Goal: Check status: Check status

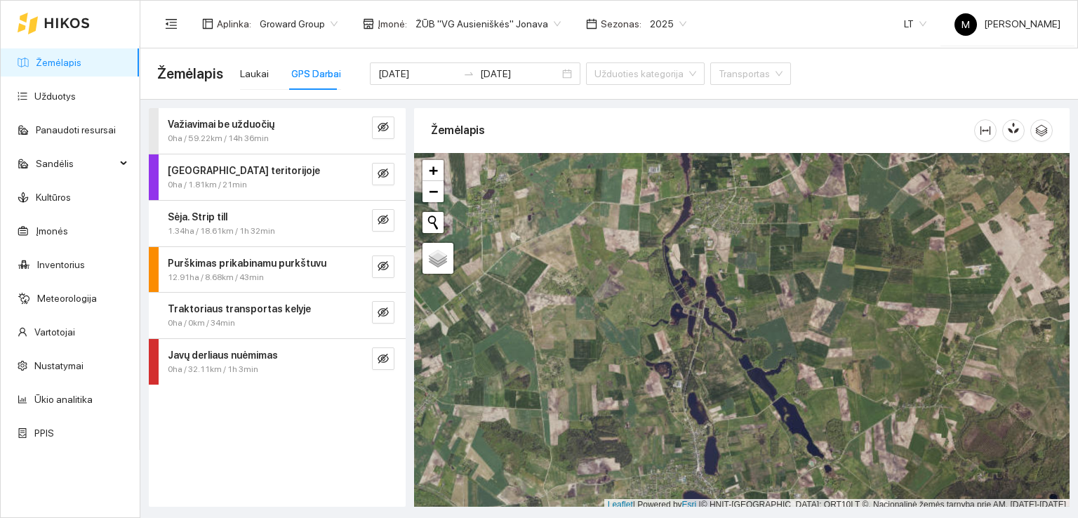
scroll to position [4, 0]
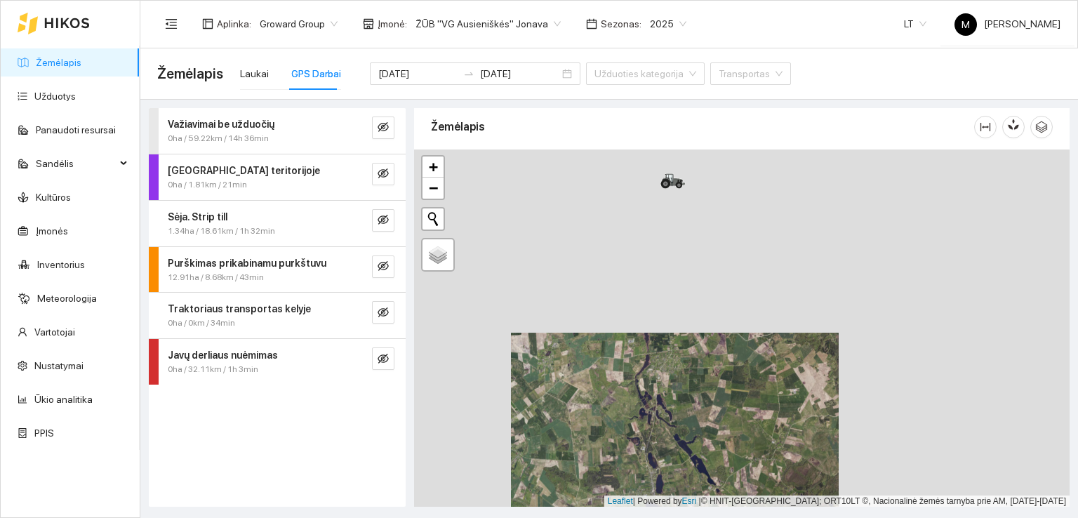
drag, startPoint x: 680, startPoint y: 303, endPoint x: 669, endPoint y: 451, distance: 147.9
click at [669, 451] on div at bounding box center [742, 329] width 656 height 358
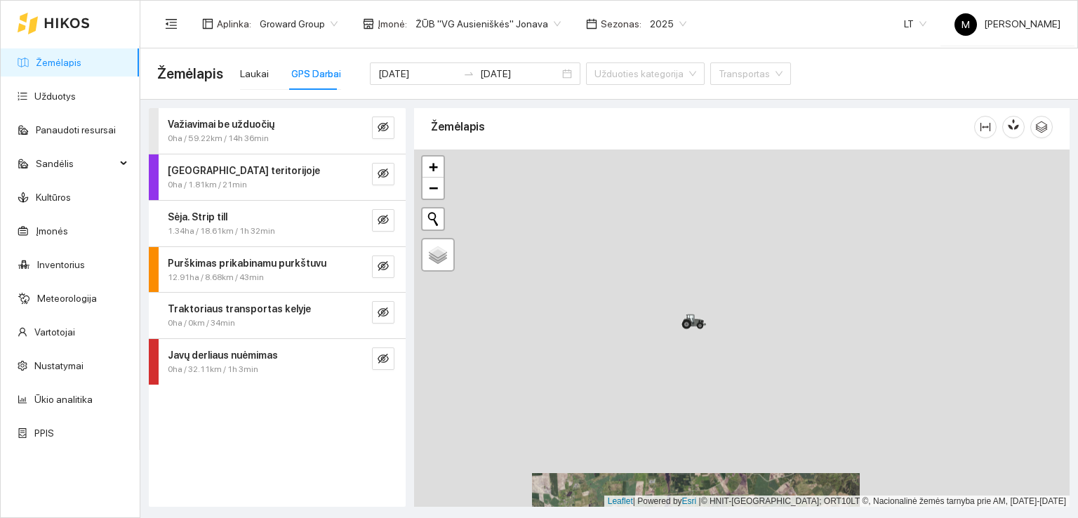
drag, startPoint x: 682, startPoint y: 324, endPoint x: 701, endPoint y: 419, distance: 96.5
click at [699, 430] on div at bounding box center [742, 329] width 656 height 358
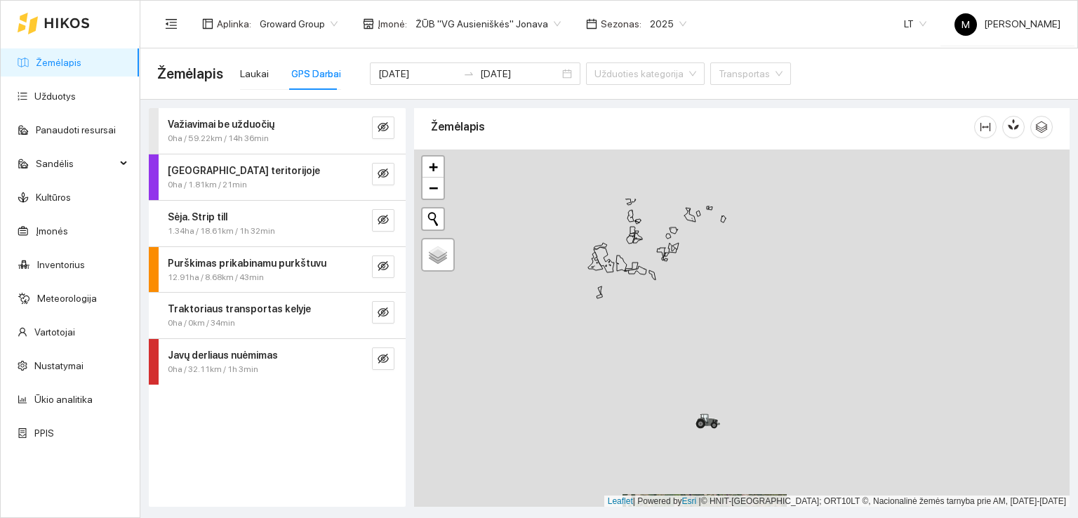
drag, startPoint x: 680, startPoint y: 279, endPoint x: 711, endPoint y: 435, distance: 158.3
click at [711, 435] on div at bounding box center [742, 329] width 656 height 358
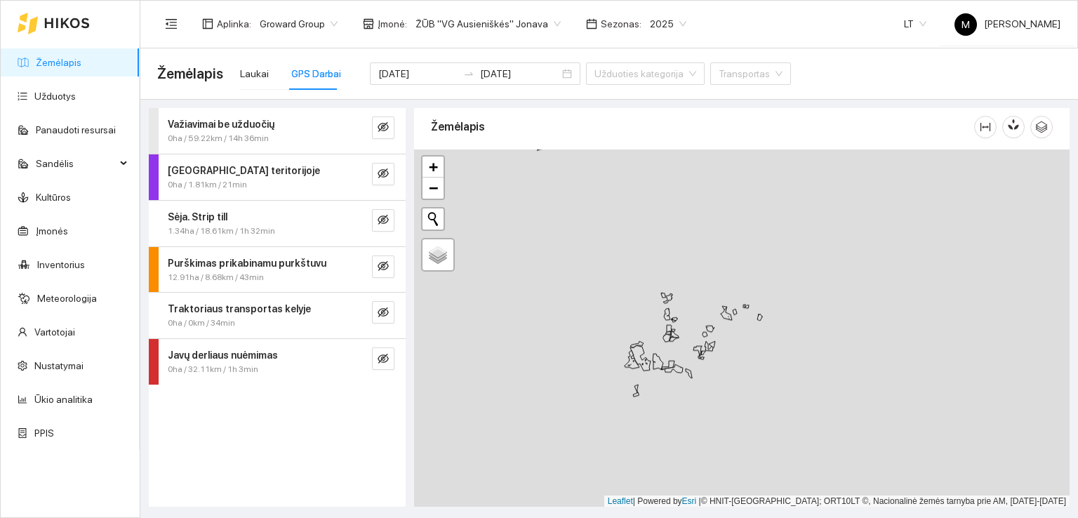
drag, startPoint x: 706, startPoint y: 366, endPoint x: 743, endPoint y: 444, distance: 86.4
click at [743, 444] on div at bounding box center [742, 329] width 656 height 358
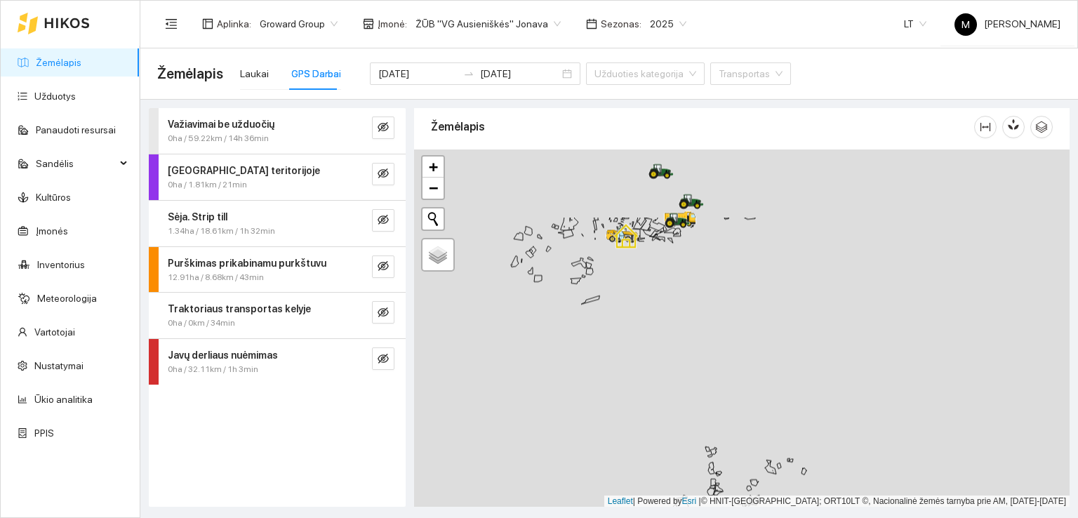
drag, startPoint x: 708, startPoint y: 318, endPoint x: 732, endPoint y: 429, distance: 113.6
click at [733, 433] on div at bounding box center [742, 329] width 656 height 358
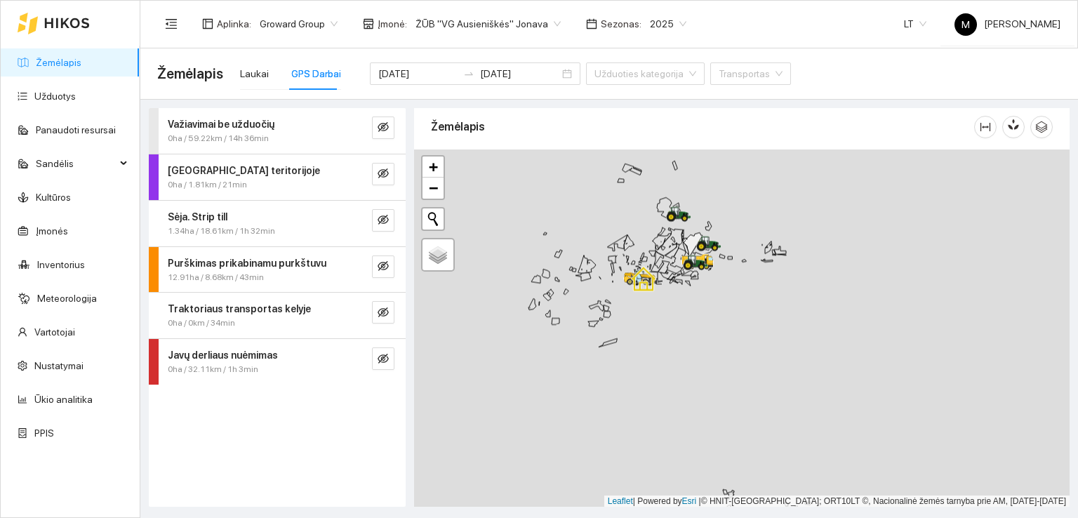
drag, startPoint x: 674, startPoint y: 324, endPoint x: 722, endPoint y: 387, distance: 79.2
click at [708, 424] on div at bounding box center [742, 329] width 656 height 358
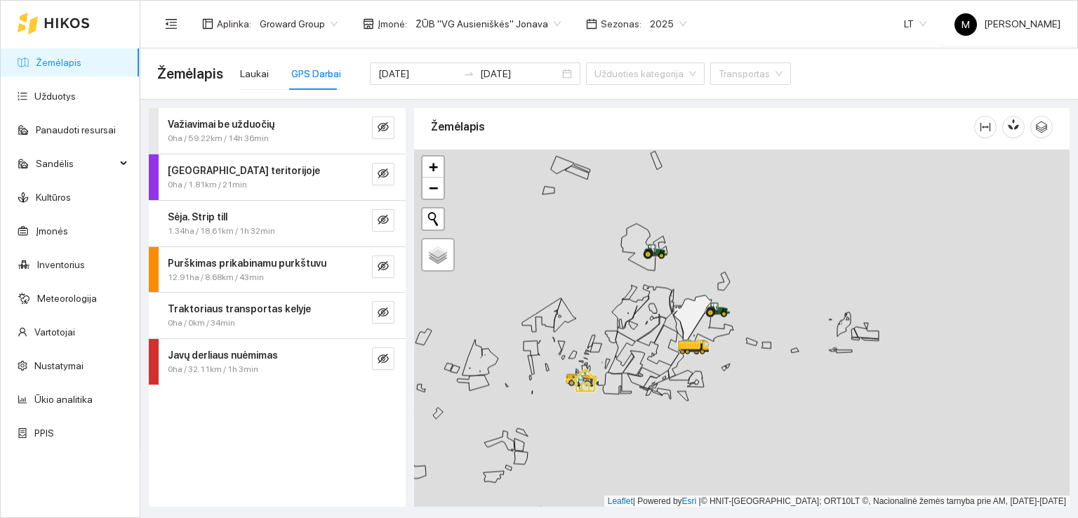
drag, startPoint x: 734, startPoint y: 322, endPoint x: 801, endPoint y: 432, distance: 128.2
click at [801, 432] on div at bounding box center [742, 329] width 656 height 358
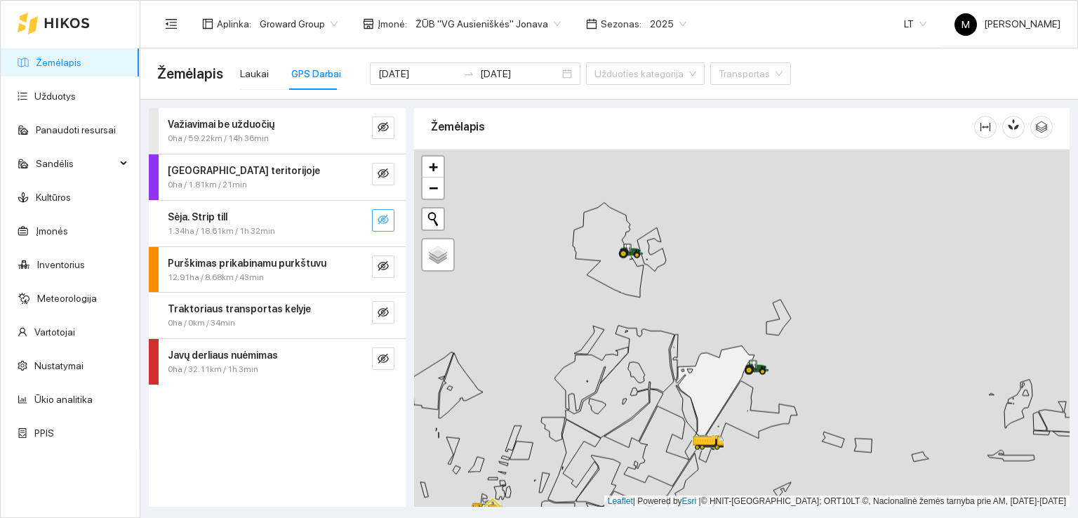
click at [379, 222] on icon "eye-invisible" at bounding box center [383, 220] width 11 height 10
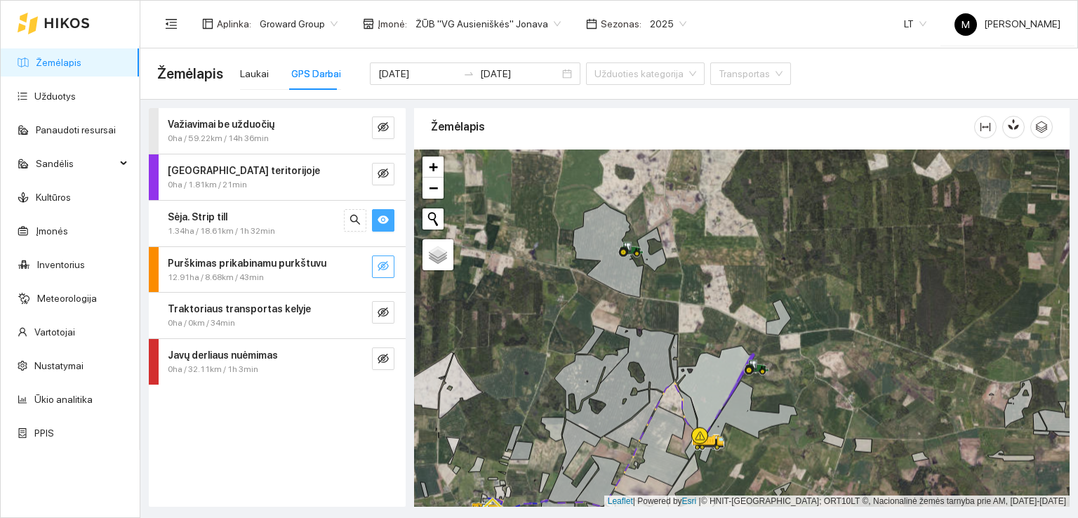
click at [378, 267] on icon "eye-invisible" at bounding box center [383, 265] width 11 height 11
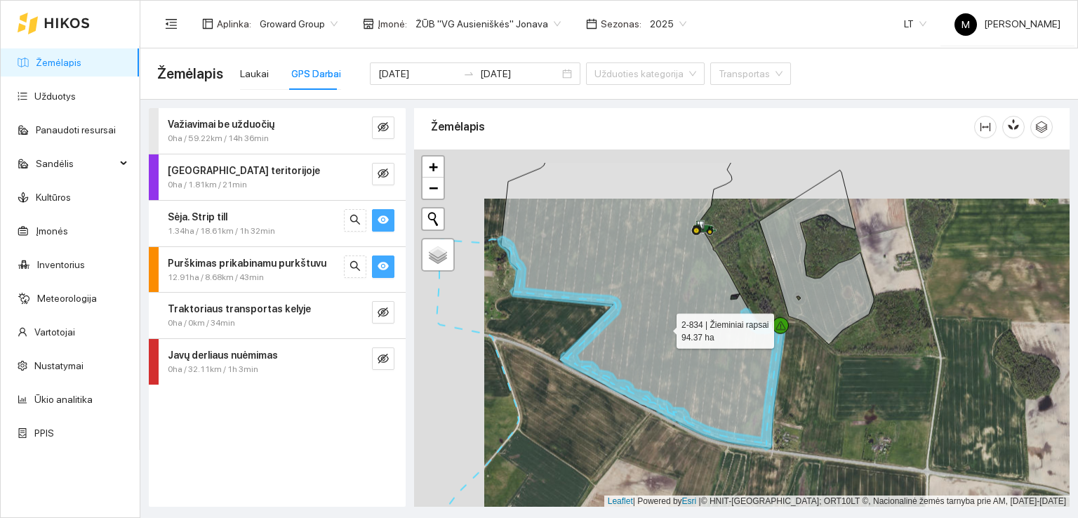
drag, startPoint x: 635, startPoint y: 301, endPoint x: 668, endPoint y: 332, distance: 45.7
click at [668, 332] on icon at bounding box center [643, 305] width 284 height 286
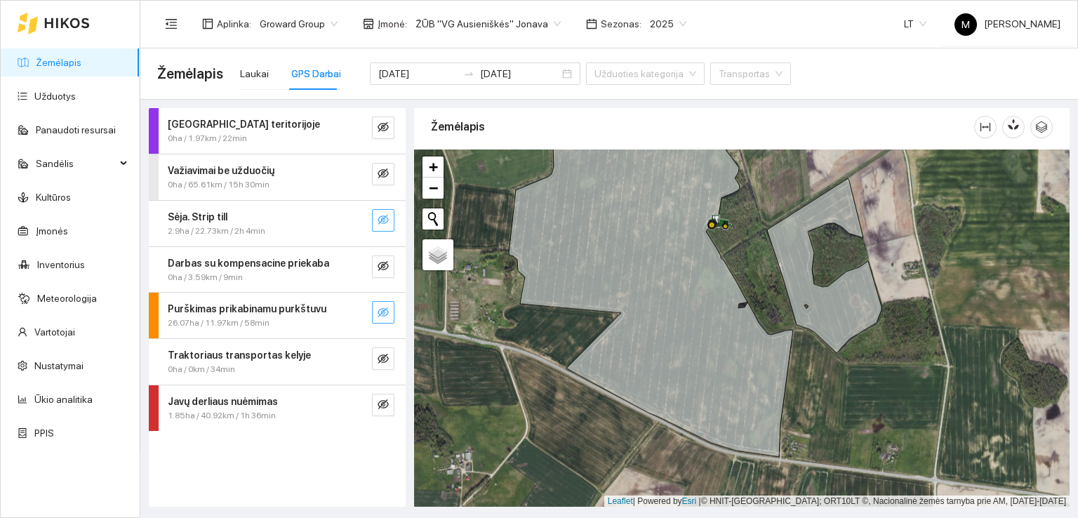
click at [382, 309] on icon "eye-invisible" at bounding box center [383, 312] width 11 height 11
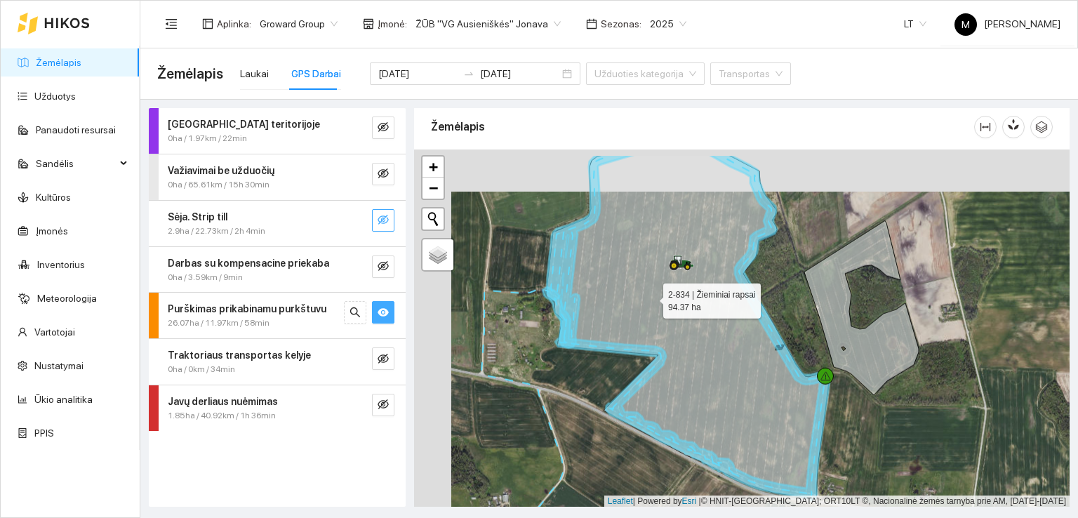
drag, startPoint x: 614, startPoint y: 254, endPoint x: 652, endPoint y: 297, distance: 57.2
click at [652, 297] on icon at bounding box center [688, 327] width 284 height 344
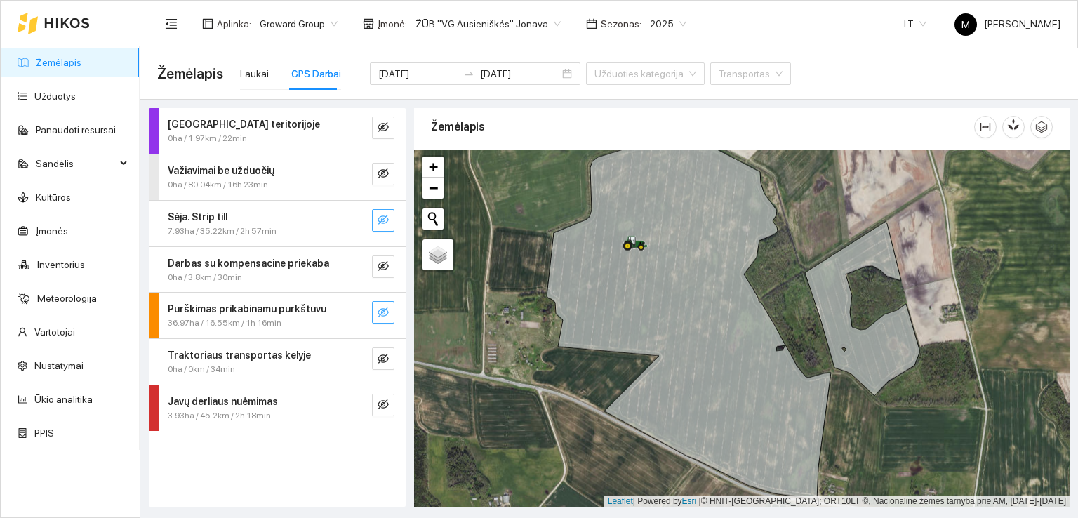
click at [379, 312] on icon "eye-invisible" at bounding box center [383, 312] width 11 height 11
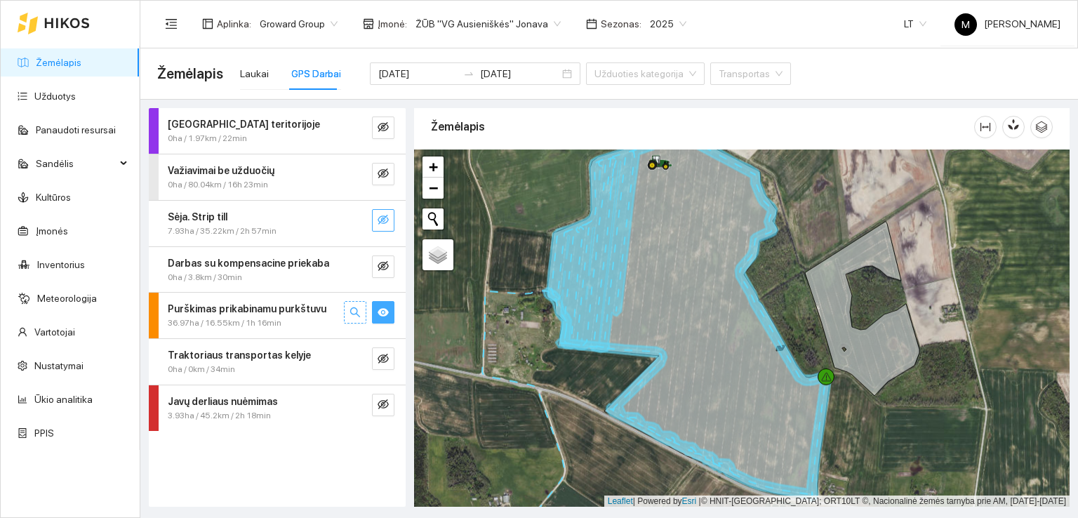
click at [359, 310] on icon "search" at bounding box center [355, 312] width 11 height 11
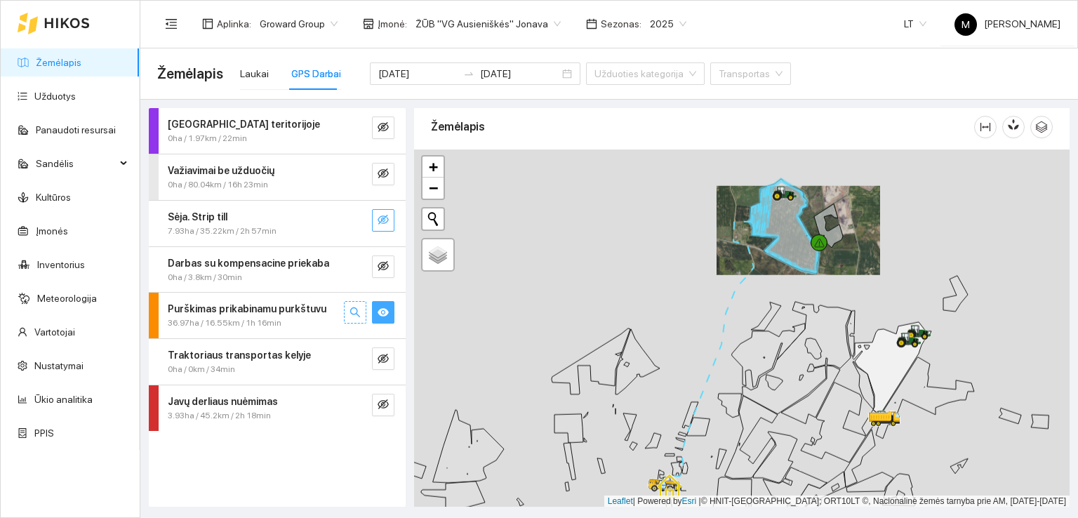
click at [359, 310] on icon "search" at bounding box center [355, 312] width 11 height 11
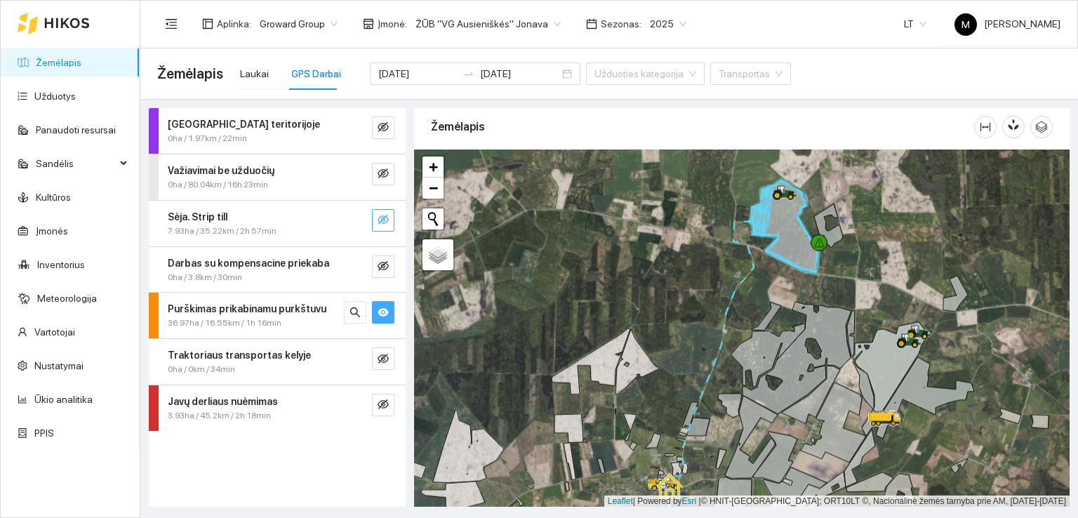
click at [298, 313] on strong "Purškimas prikabinamu purkštuvu" at bounding box center [247, 308] width 159 height 11
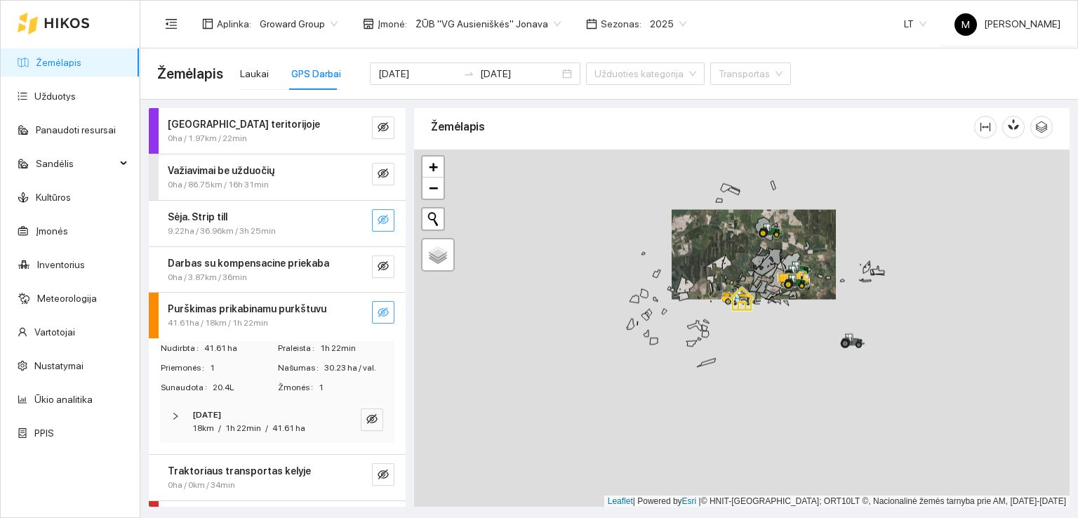
drag, startPoint x: 494, startPoint y: 460, endPoint x: 649, endPoint y: 242, distance: 266.9
click at [644, 247] on div at bounding box center [742, 329] width 656 height 358
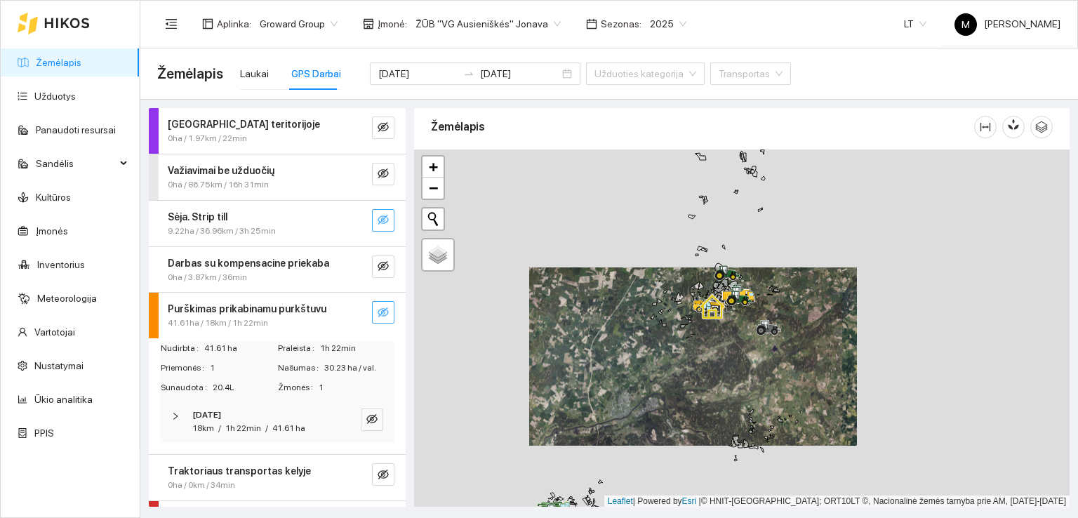
drag, startPoint x: 604, startPoint y: 414, endPoint x: 637, endPoint y: 265, distance: 152.6
click at [637, 267] on div at bounding box center [742, 329] width 656 height 358
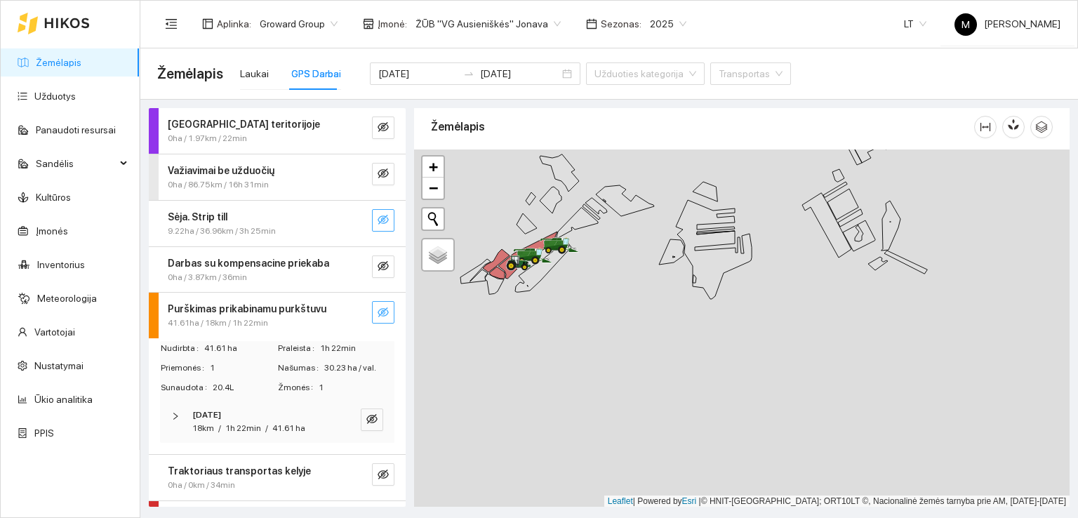
drag, startPoint x: 587, startPoint y: 291, endPoint x: 655, endPoint y: 388, distance: 118.4
click at [655, 388] on div at bounding box center [742, 329] width 656 height 358
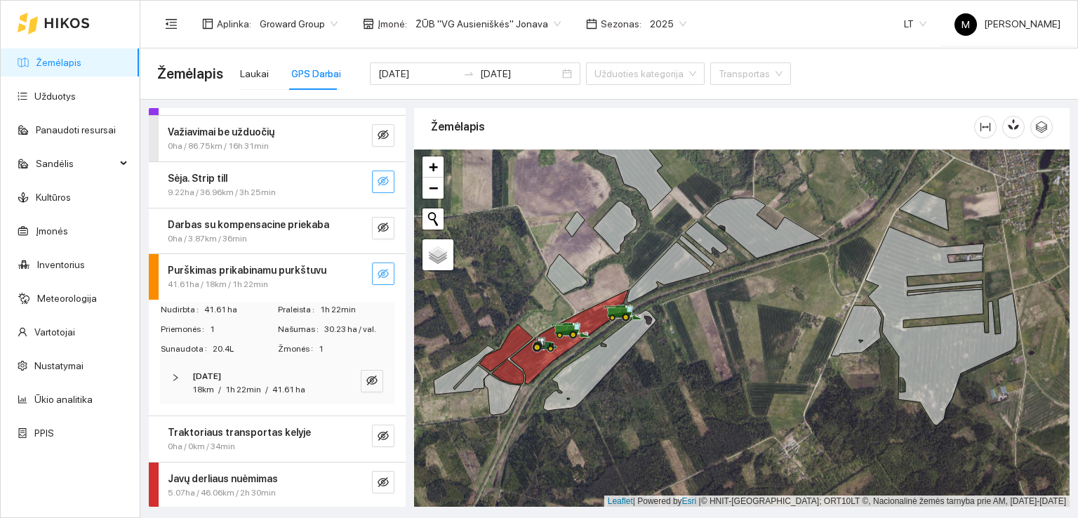
scroll to position [39, 0]
click at [378, 477] on icon "eye-invisible" at bounding box center [383, 481] width 11 height 11
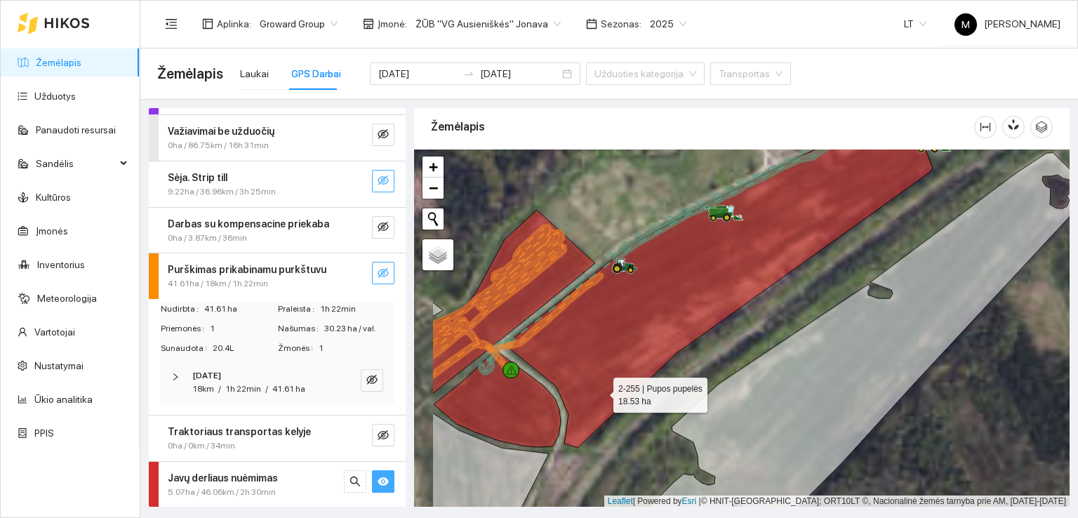
drag, startPoint x: 511, startPoint y: 368, endPoint x: 611, endPoint y: 391, distance: 103.0
click at [611, 391] on icon at bounding box center [719, 292] width 428 height 312
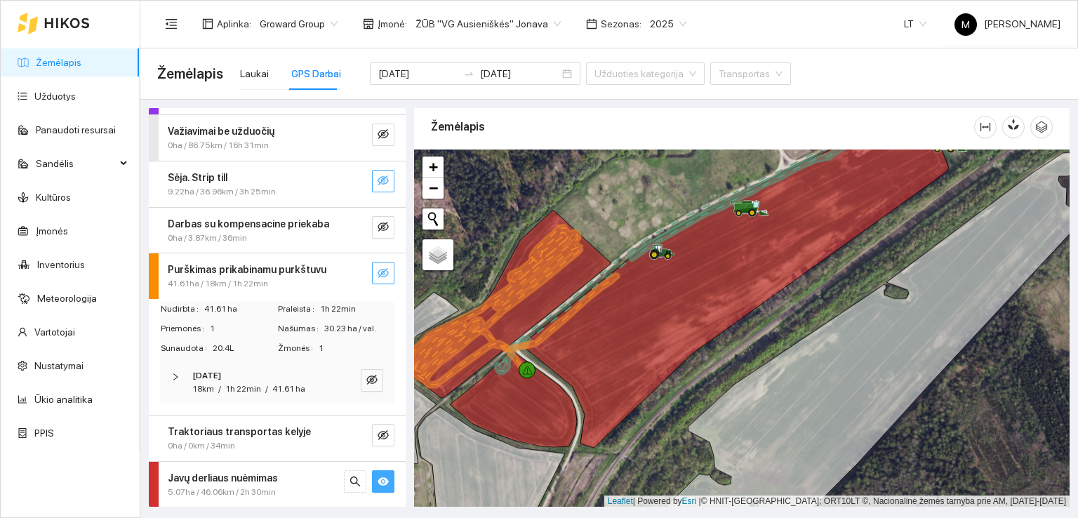
click at [378, 483] on icon "eye" at bounding box center [383, 481] width 11 height 8
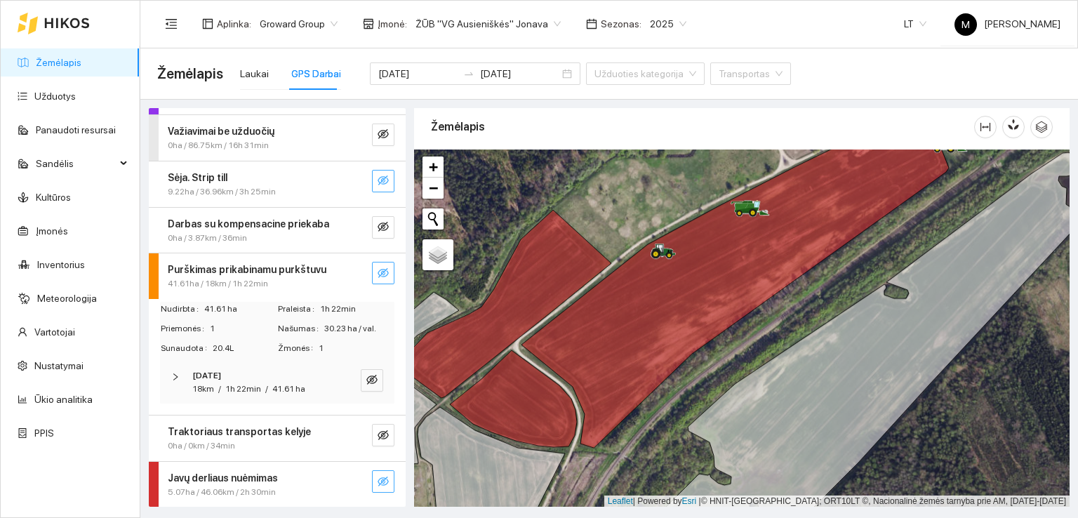
click at [378, 483] on icon "eye-invisible" at bounding box center [383, 481] width 11 height 11
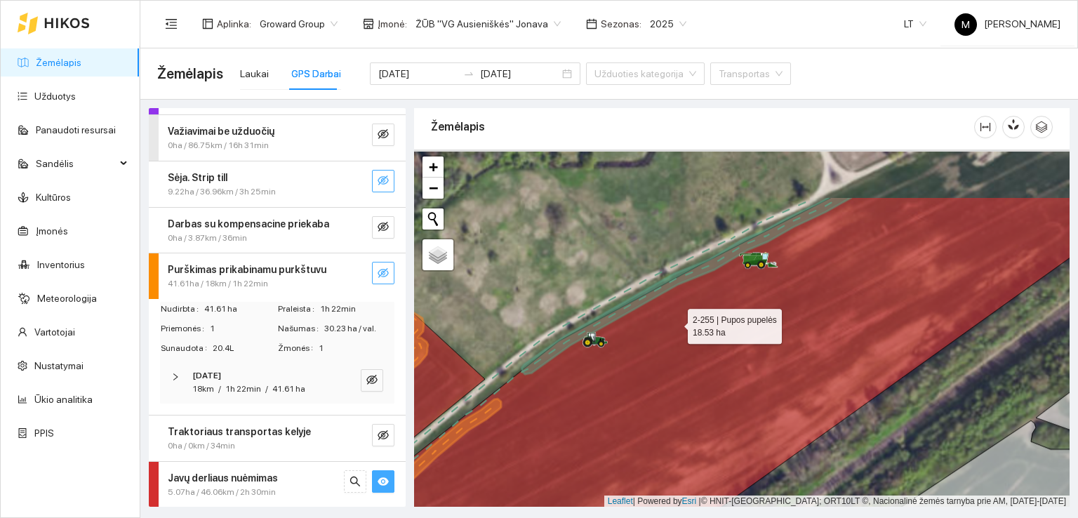
drag, startPoint x: 724, startPoint y: 226, endPoint x: 671, endPoint y: 338, distance: 123.4
click at [668, 338] on icon at bounding box center [701, 412] width 788 height 431
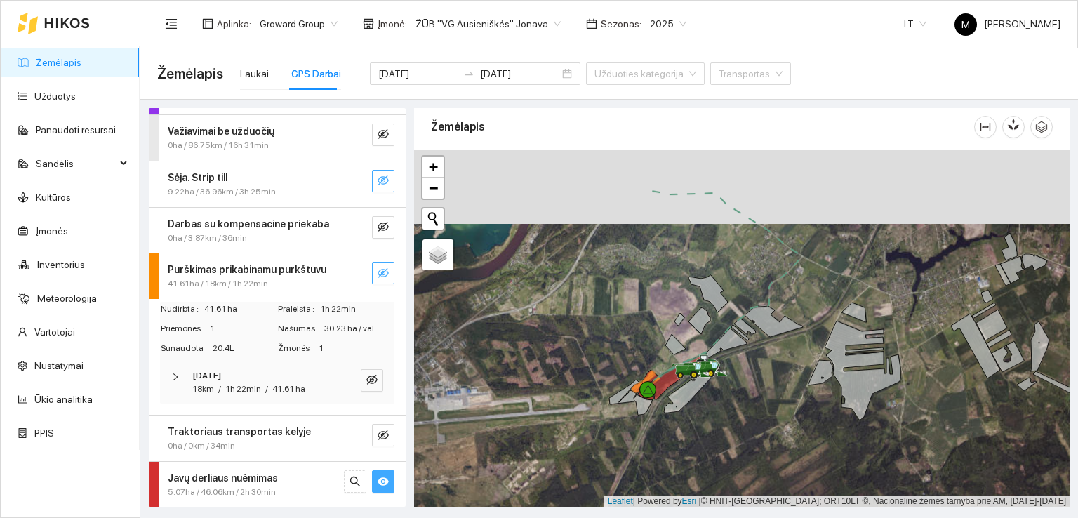
drag, startPoint x: 586, startPoint y: 233, endPoint x: 571, endPoint y: 414, distance: 181.7
click at [571, 414] on div at bounding box center [742, 329] width 656 height 358
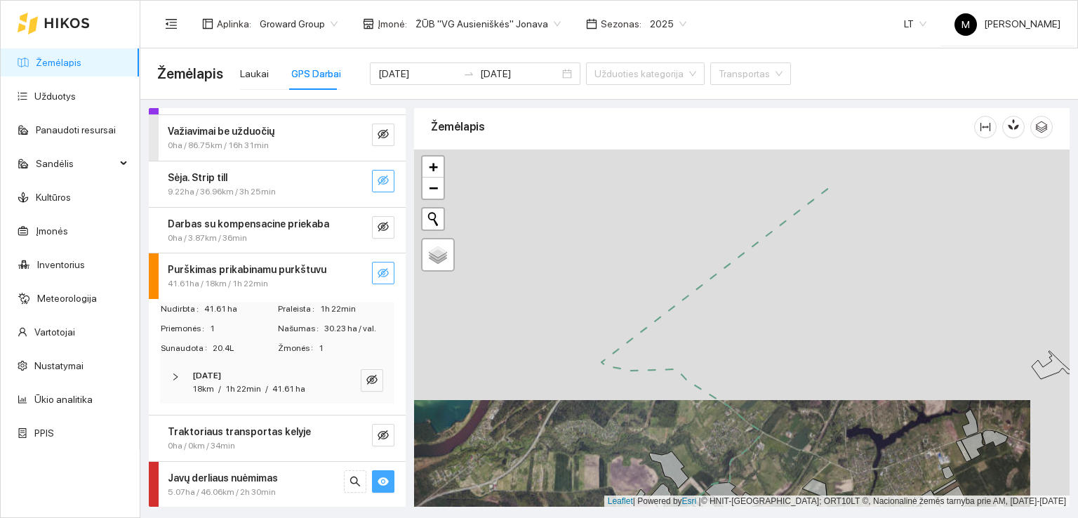
drag, startPoint x: 671, startPoint y: 237, endPoint x: 631, endPoint y: 397, distance: 164.3
click at [610, 433] on div at bounding box center [742, 329] width 656 height 358
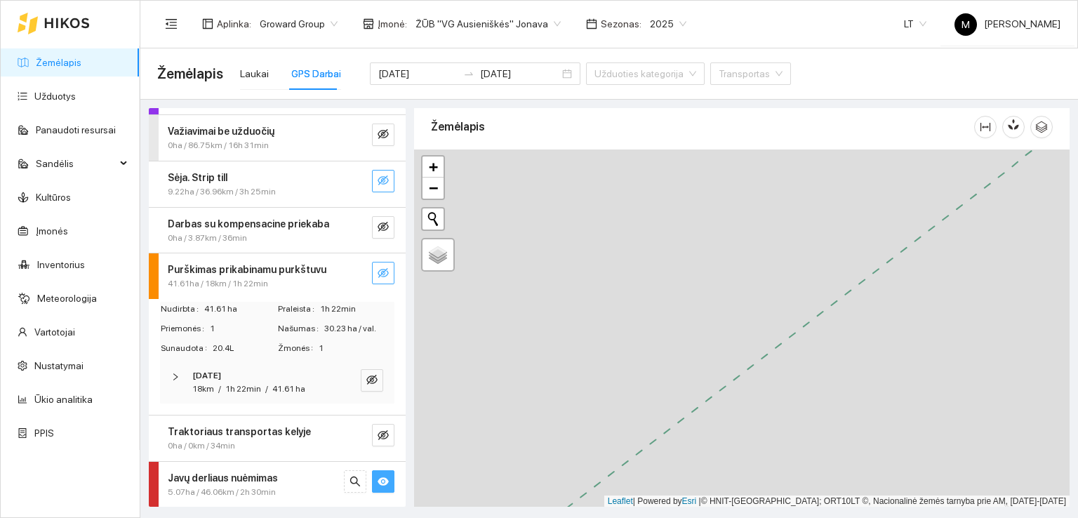
drag, startPoint x: 726, startPoint y: 290, endPoint x: 653, endPoint y: 458, distance: 183.6
click at [653, 458] on div at bounding box center [742, 329] width 656 height 358
drag, startPoint x: 734, startPoint y: 377, endPoint x: 705, endPoint y: 450, distance: 78.7
click at [706, 448] on div at bounding box center [742, 329] width 656 height 358
drag, startPoint x: 772, startPoint y: 290, endPoint x: 715, endPoint y: 447, distance: 166.6
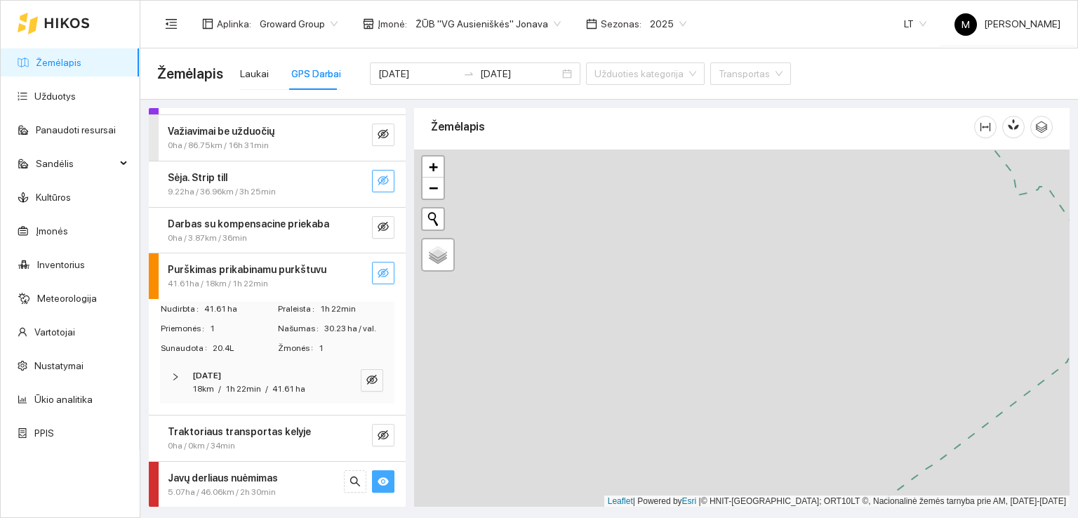
click at [716, 458] on div at bounding box center [742, 329] width 656 height 358
drag, startPoint x: 727, startPoint y: 298, endPoint x: 714, endPoint y: 437, distance: 140.3
click at [714, 437] on div at bounding box center [742, 329] width 656 height 358
drag, startPoint x: 743, startPoint y: 265, endPoint x: 604, endPoint y: 424, distance: 211.5
click at [604, 424] on div at bounding box center [742, 329] width 656 height 358
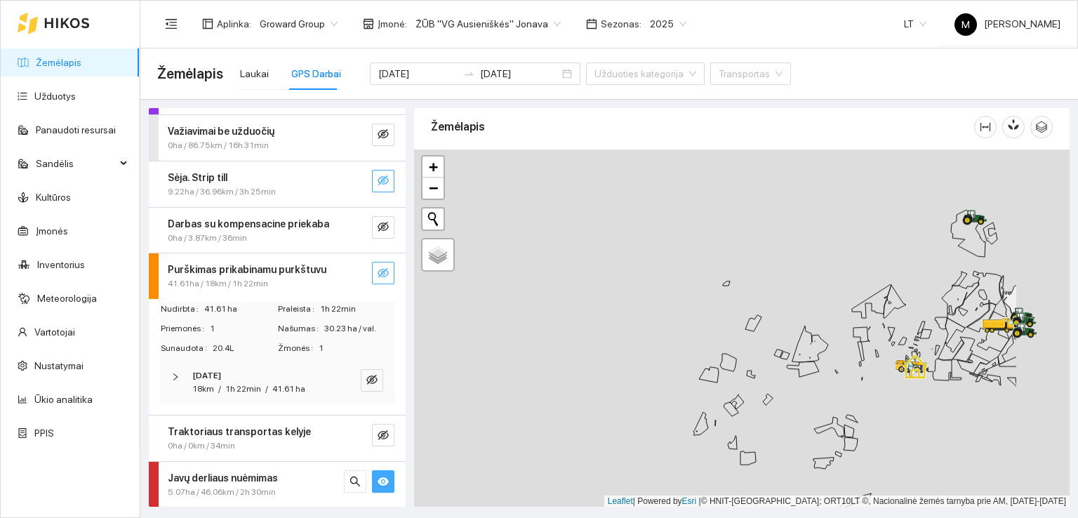
drag, startPoint x: 824, startPoint y: 339, endPoint x: 705, endPoint y: 409, distance: 138.5
click at [705, 409] on div at bounding box center [742, 329] width 656 height 358
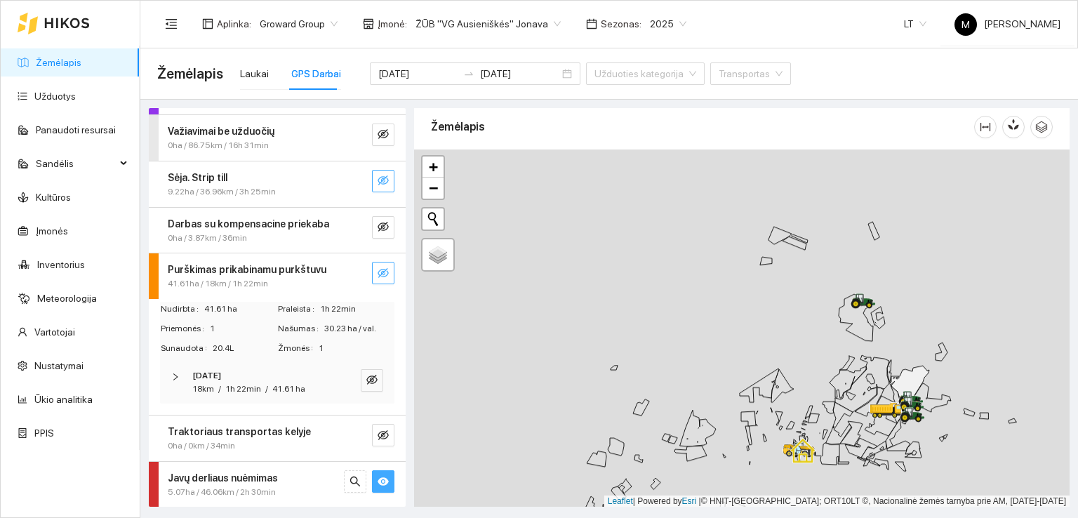
drag, startPoint x: 784, startPoint y: 321, endPoint x: 662, endPoint y: 406, distance: 149.2
click at [663, 406] on div at bounding box center [742, 329] width 656 height 358
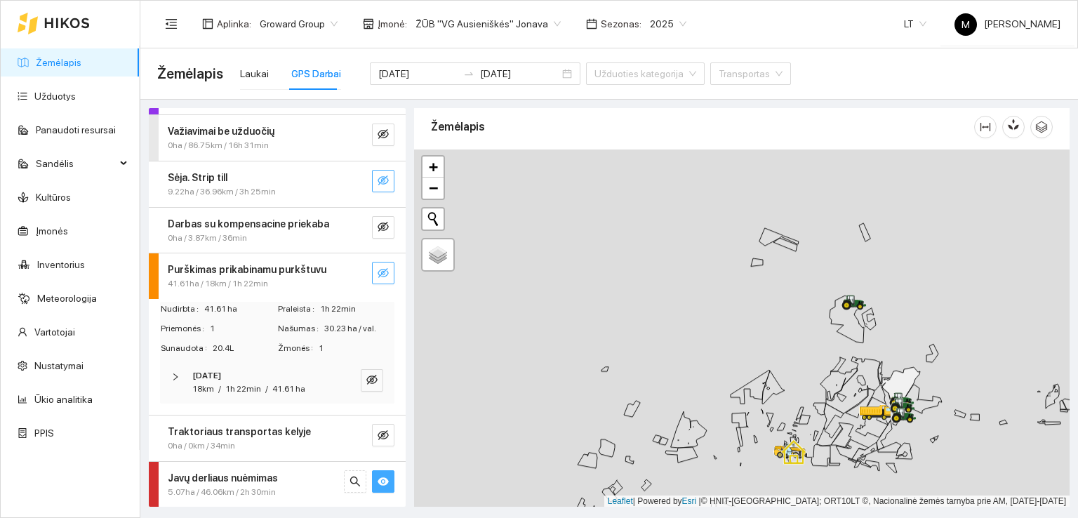
click at [378, 267] on icon "eye-invisible" at bounding box center [383, 272] width 11 height 11
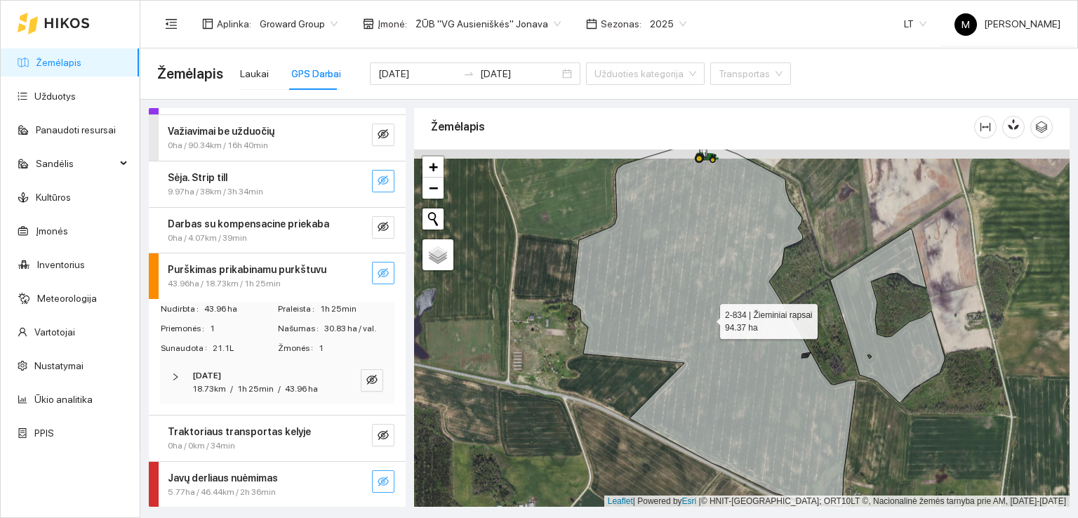
drag, startPoint x: 708, startPoint y: 299, endPoint x: 714, endPoint y: 358, distance: 59.3
click at [714, 358] on icon at bounding box center [714, 318] width 284 height 377
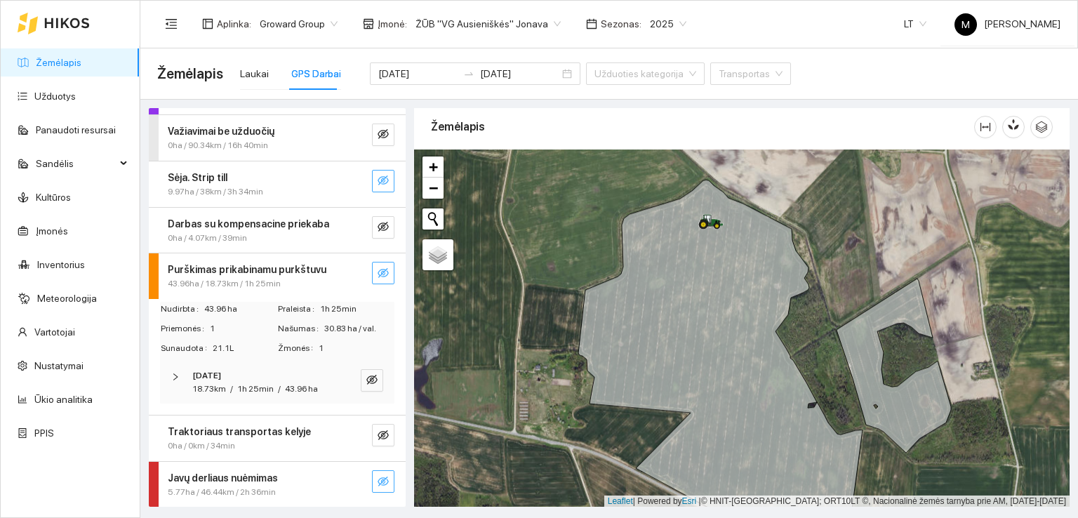
click at [378, 276] on icon "eye-invisible" at bounding box center [383, 272] width 11 height 11
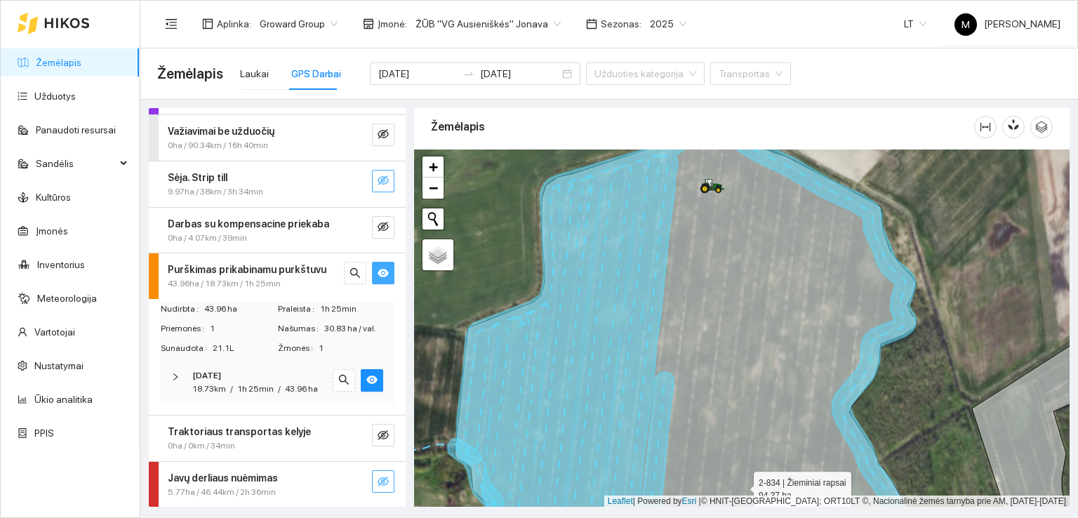
drag, startPoint x: 710, startPoint y: 216, endPoint x: 721, endPoint y: 270, distance: 55.1
click at [721, 270] on icon at bounding box center [691, 328] width 472 height 431
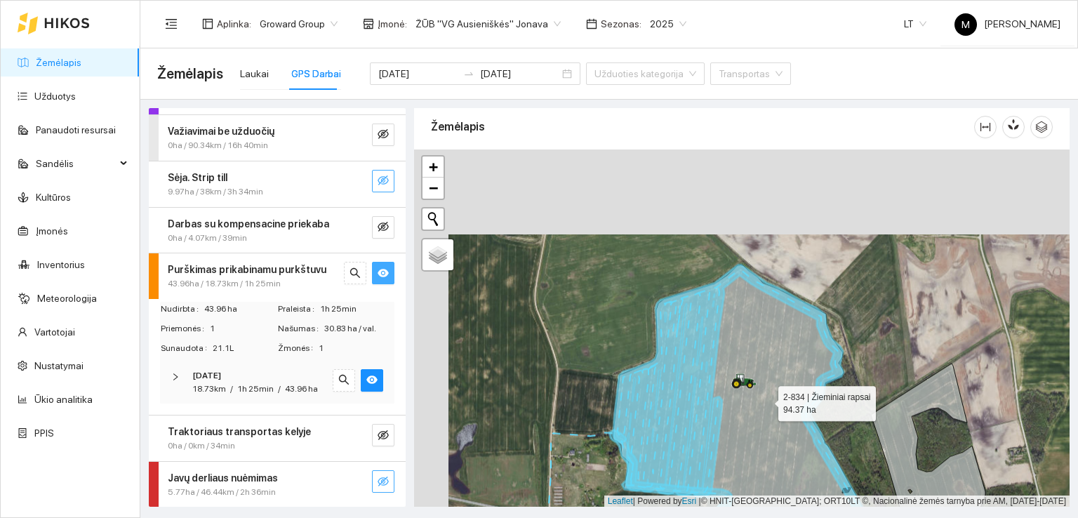
drag, startPoint x: 772, startPoint y: 409, endPoint x: 781, endPoint y: 270, distance: 139.3
click at [781, 273] on icon at bounding box center [755, 403] width 284 height 276
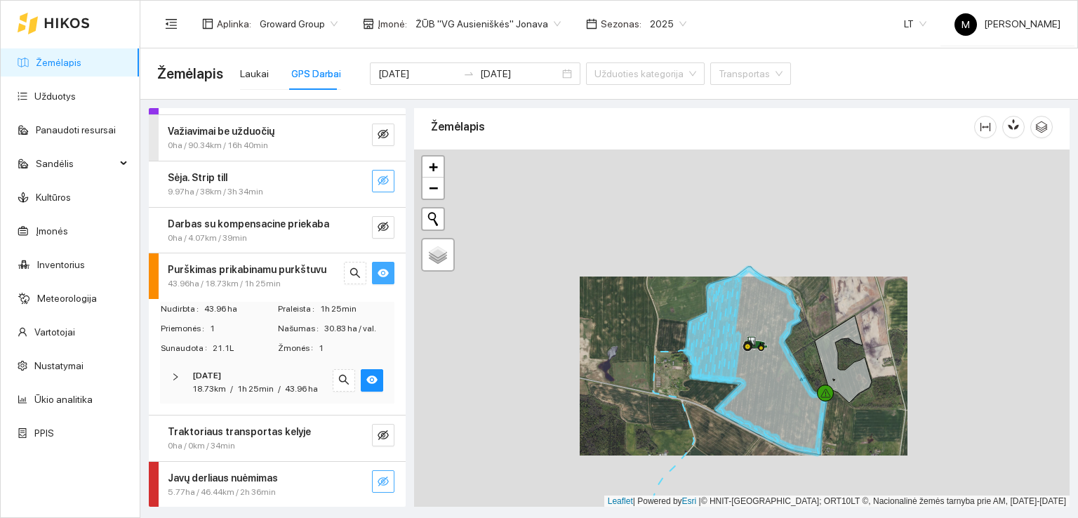
drag, startPoint x: 835, startPoint y: 427, endPoint x: 702, endPoint y: 226, distance: 240.7
click at [710, 231] on div at bounding box center [742, 329] width 656 height 358
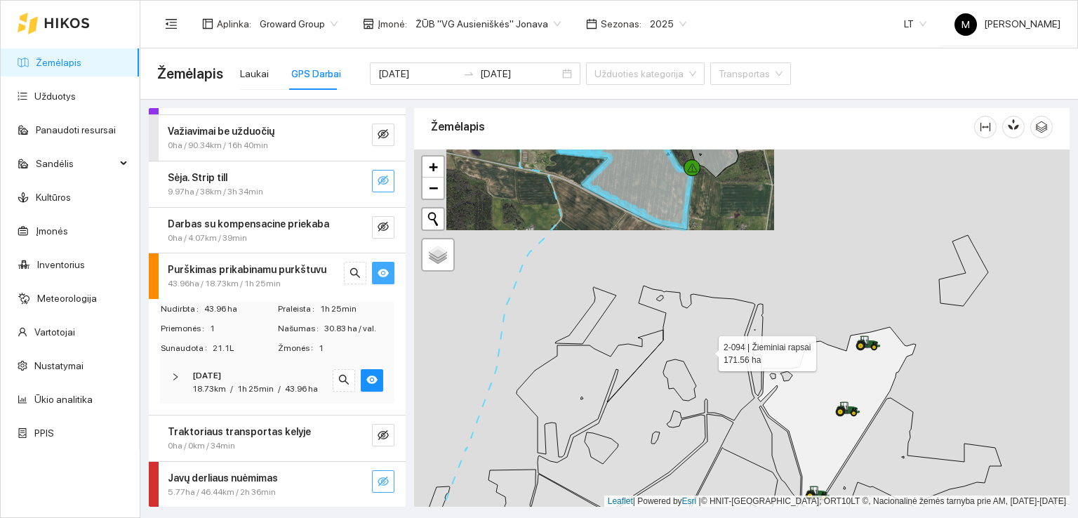
drag, startPoint x: 715, startPoint y: 381, endPoint x: 674, endPoint y: 310, distance: 82.1
click at [675, 310] on icon at bounding box center [636, 398] width 239 height 225
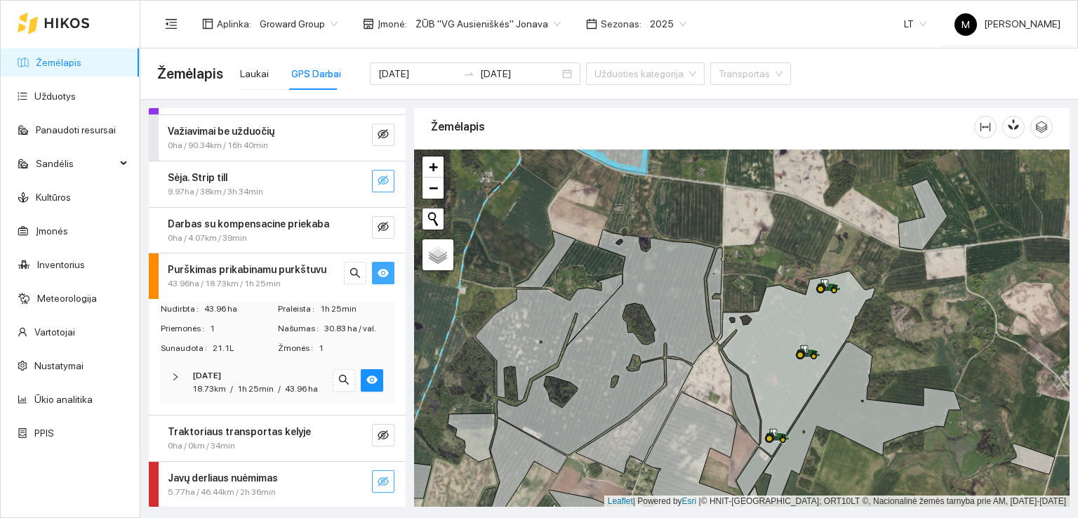
click at [378, 180] on icon "eye-invisible" at bounding box center [383, 180] width 11 height 11
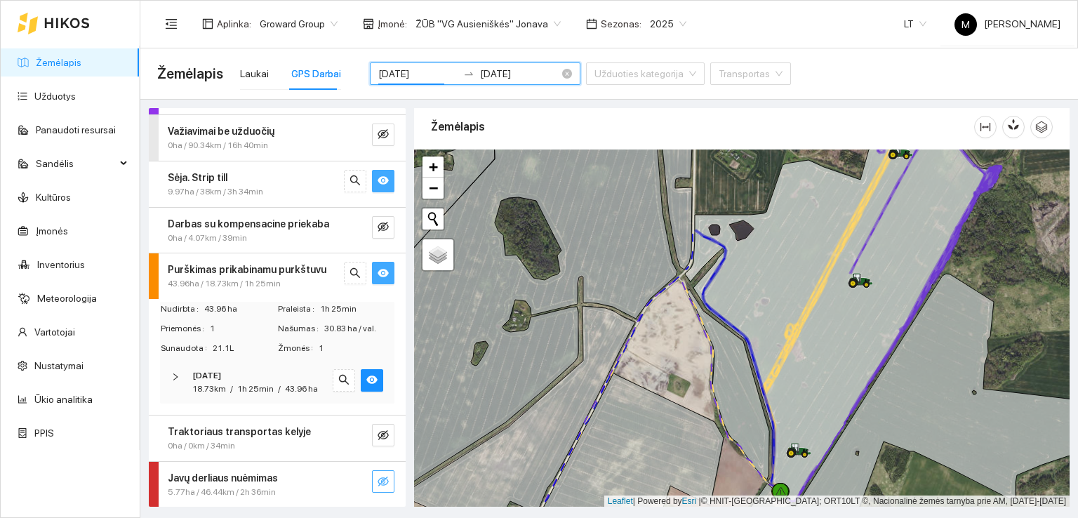
click at [407, 77] on input "[DATE]" at bounding box center [417, 73] width 79 height 15
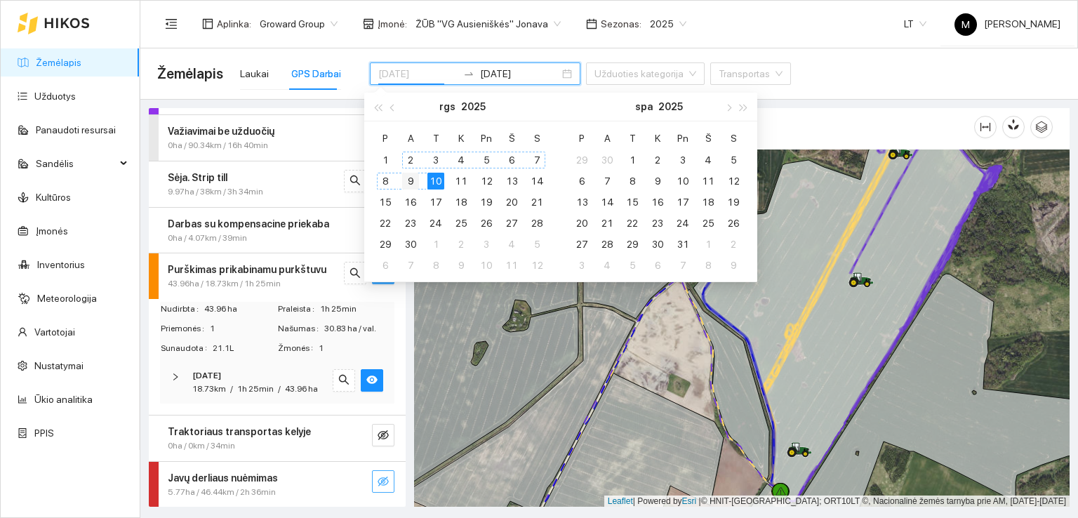
type input "[DATE]"
click at [413, 176] on div "9" at bounding box center [410, 181] width 17 height 17
click at [435, 180] on div "10" at bounding box center [436, 181] width 17 height 17
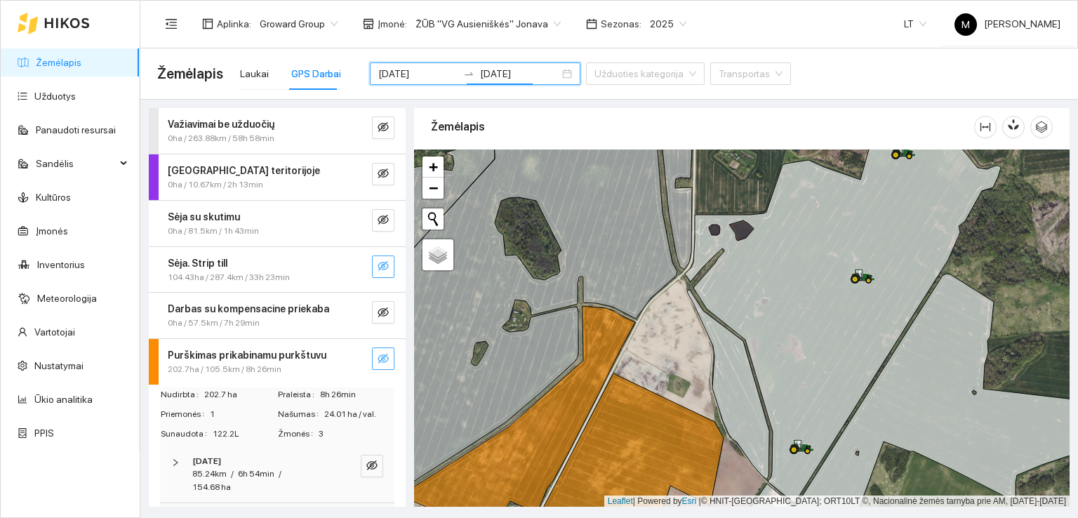
click at [378, 266] on icon "eye-invisible" at bounding box center [383, 265] width 11 height 11
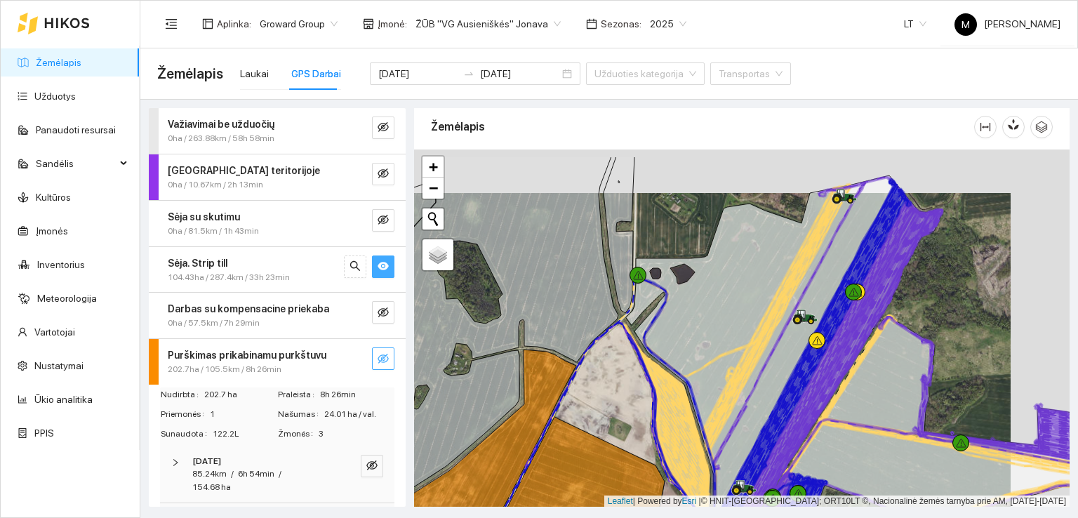
drag, startPoint x: 862, startPoint y: 356, endPoint x: 803, endPoint y: 399, distance: 73.3
click at [803, 399] on icon at bounding box center [818, 374] width 193 height 346
